Goal: Check status

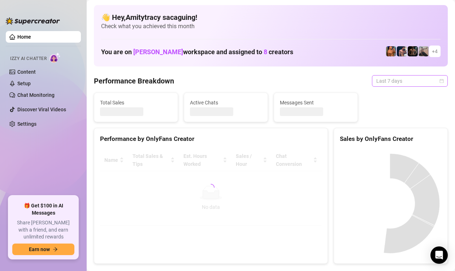
click at [390, 81] on span "Last 7 days" at bounding box center [409, 80] width 67 height 11
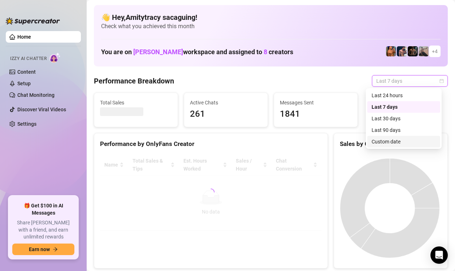
click at [384, 140] on div "Custom date" at bounding box center [403, 142] width 64 height 8
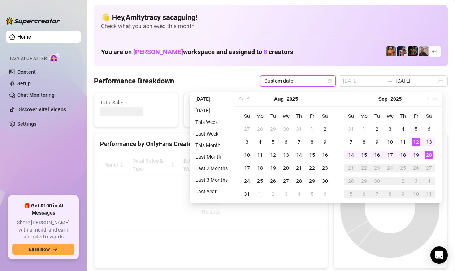
click at [427, 152] on div "20" at bounding box center [429, 155] width 9 height 9
type input "[DATE]"
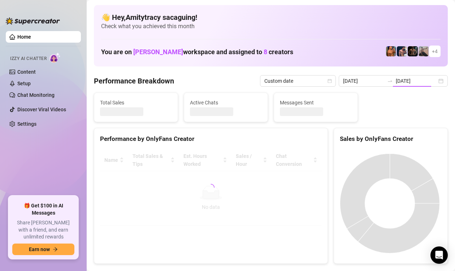
type input "[DATE]"
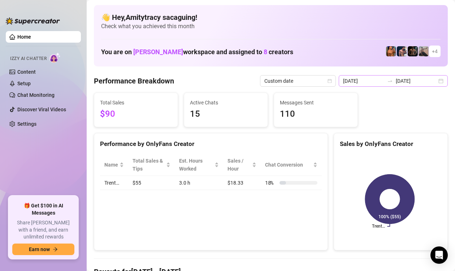
click at [387, 78] on icon "swap-right" at bounding box center [390, 81] width 6 height 6
click at [387, 79] on icon "swap-right" at bounding box center [390, 81] width 6 height 6
click at [432, 81] on div "2025-09-20 2025-09-20" at bounding box center [393, 81] width 109 height 12
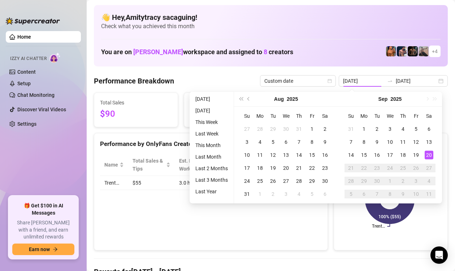
click at [427, 164] on div "27" at bounding box center [429, 168] width 9 height 9
drag, startPoint x: 427, startPoint y: 154, endPoint x: 91, endPoint y: 34, distance: 356.8
click at [427, 154] on div "20" at bounding box center [429, 155] width 9 height 9
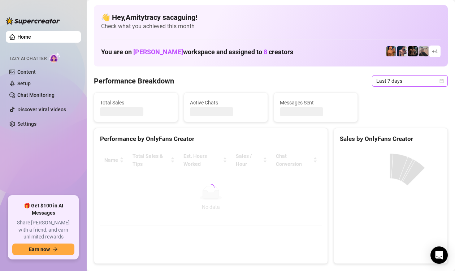
click at [400, 83] on span "Last 7 days" at bounding box center [409, 80] width 67 height 11
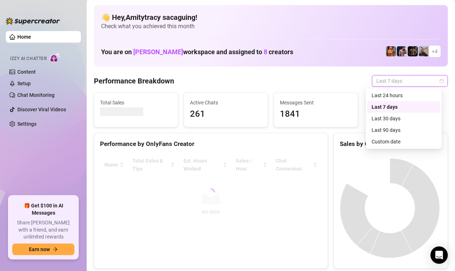
click at [392, 144] on div "Custom date" at bounding box center [403, 142] width 64 height 8
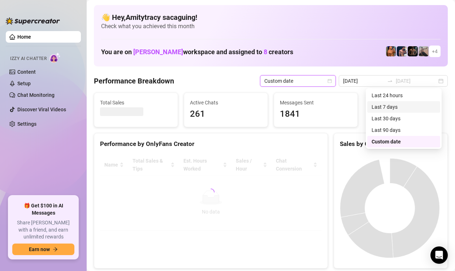
type input "[DATE]"
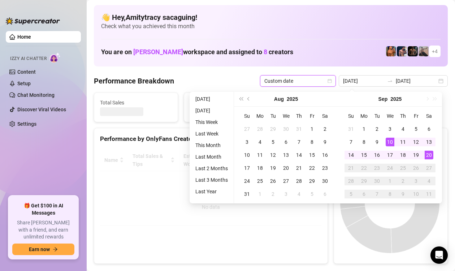
type input "[DATE]"
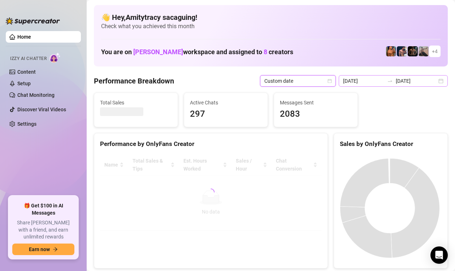
click at [434, 81] on div "[DATE] [DATE]" at bounding box center [393, 81] width 109 height 12
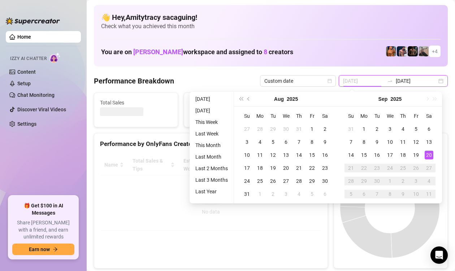
type input "[DATE]"
click at [427, 155] on div "20" at bounding box center [429, 155] width 9 height 9
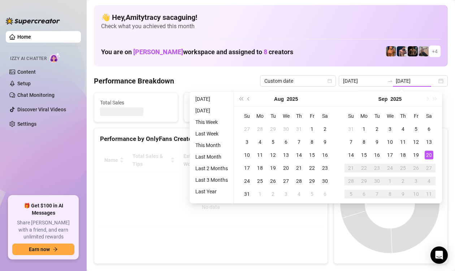
type input "[DATE]"
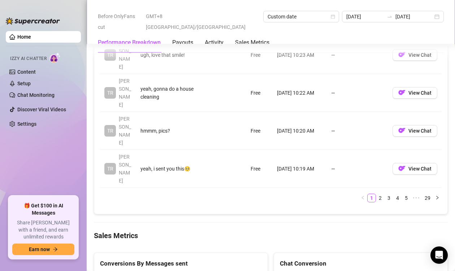
scroll to position [956, 0]
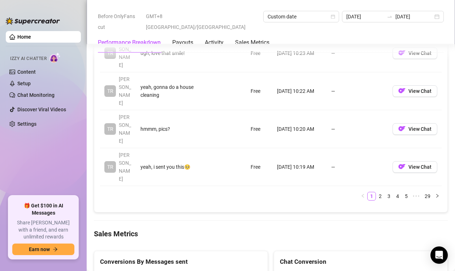
click at [54, 186] on ul "Home Izzy AI Chatter Content Setup Chat Monitoring Discover Viral Videos Settin…" at bounding box center [43, 110] width 75 height 165
click at [53, 161] on ul "Home Izzy AI Chatter Content Setup Chat Monitoring Discover Viral Videos Settin…" at bounding box center [43, 110] width 75 height 165
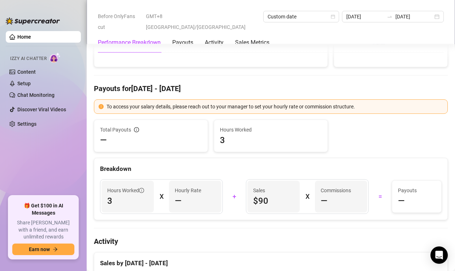
scroll to position [175, 0]
